Goal: Check status: Check status

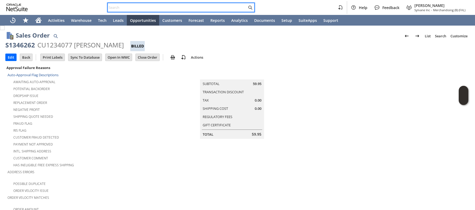
click at [146, 7] on input "text" at bounding box center [177, 7] width 139 height 6
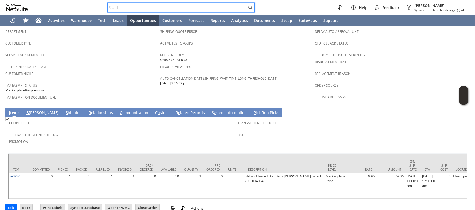
scroll to position [0, 888]
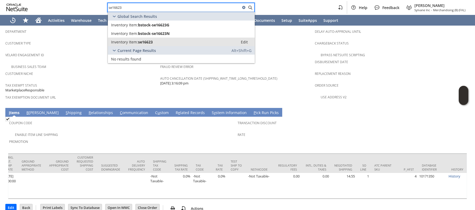
type input "se16623"
click at [137, 44] on span "Inventory Item:" at bounding box center [124, 42] width 27 height 5
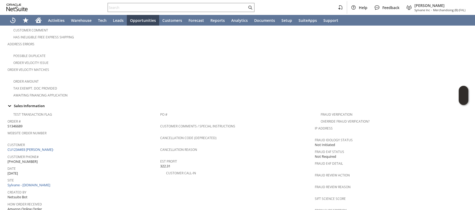
scroll to position [130, 0]
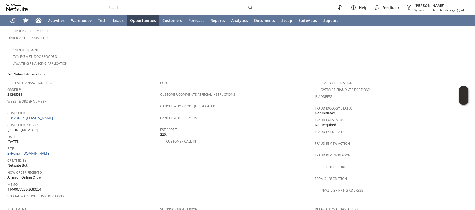
scroll to position [165, 0]
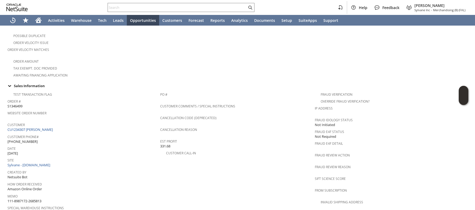
scroll to position [148, 0]
